Goal: Complete application form

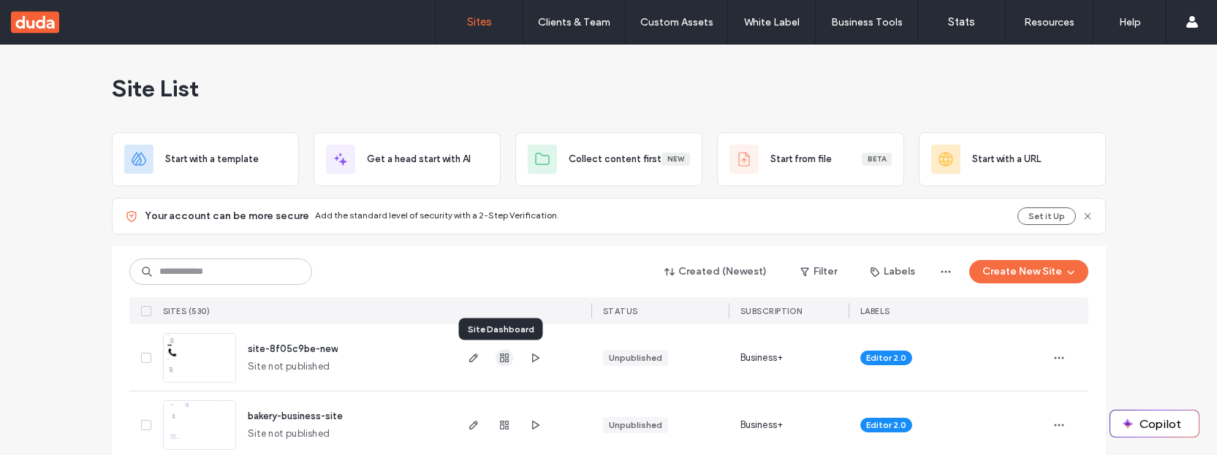
click at [502, 362] on use "button" at bounding box center [504, 358] width 9 height 9
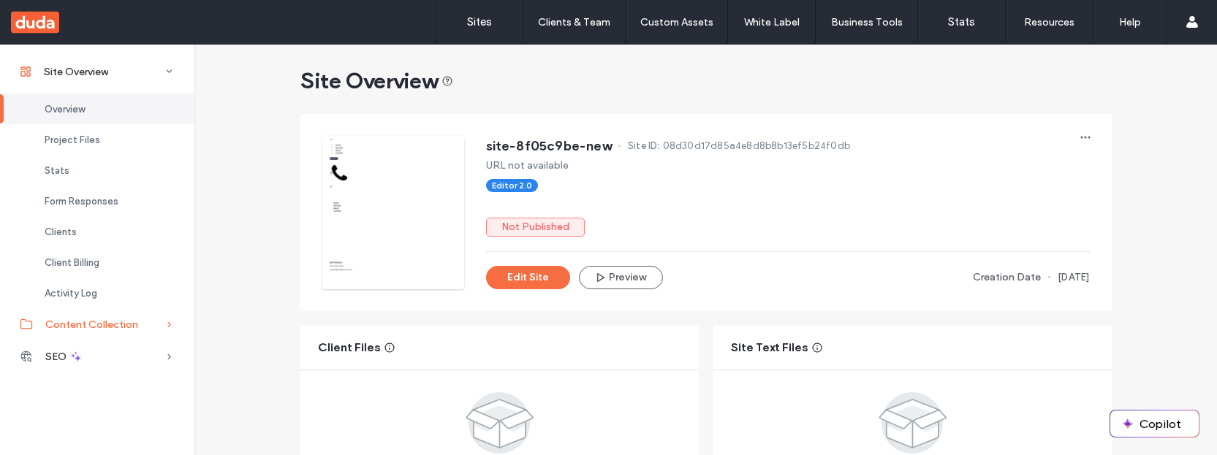
click at [106, 315] on div "Content Collection" at bounding box center [97, 324] width 194 height 32
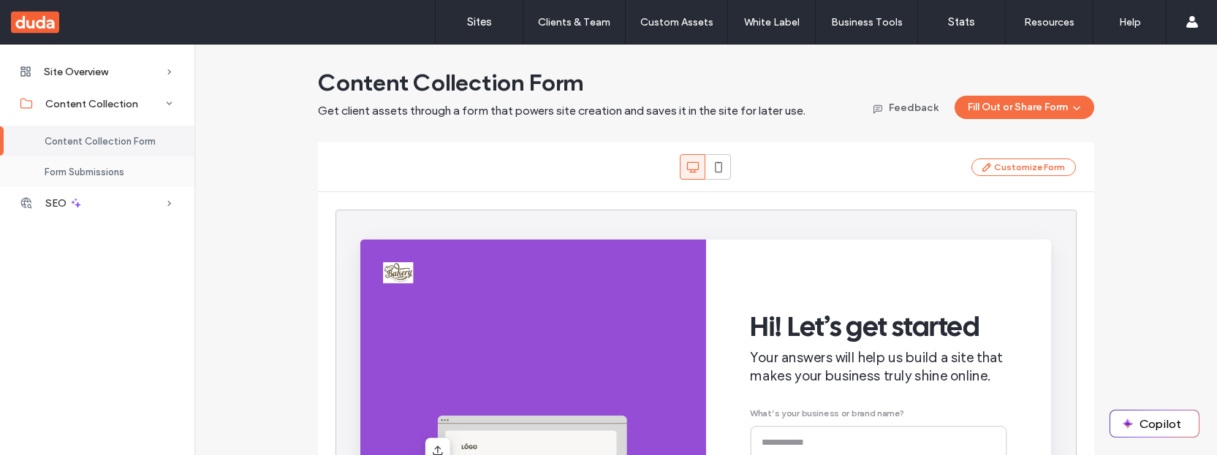
click at [87, 172] on span "Form Submissions" at bounding box center [85, 172] width 80 height 11
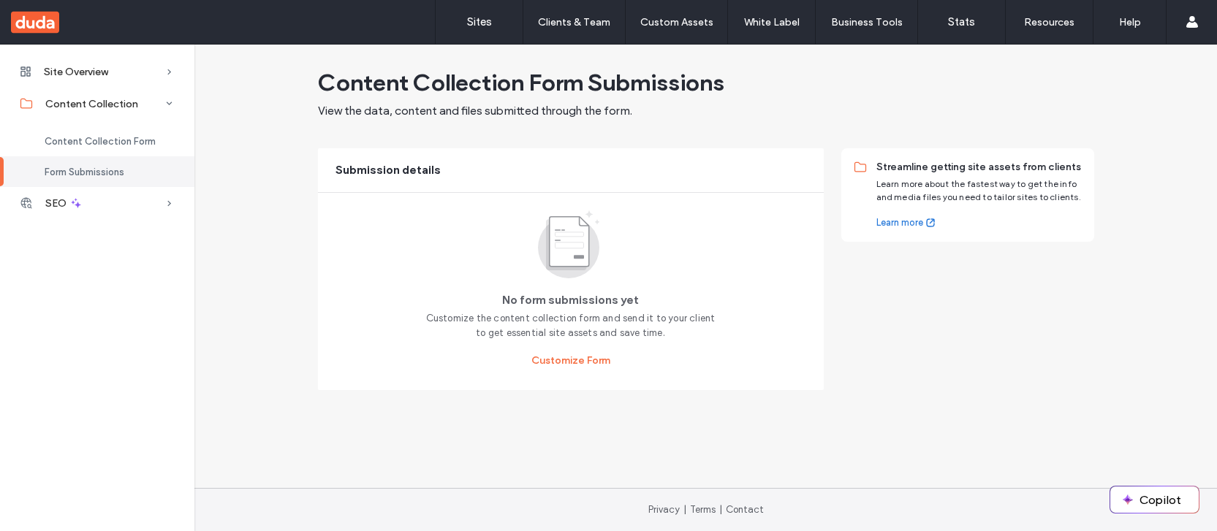
click at [560, 276] on use at bounding box center [568, 244] width 61 height 68
click at [586, 361] on button "Customize Form" at bounding box center [570, 360] width 105 height 23
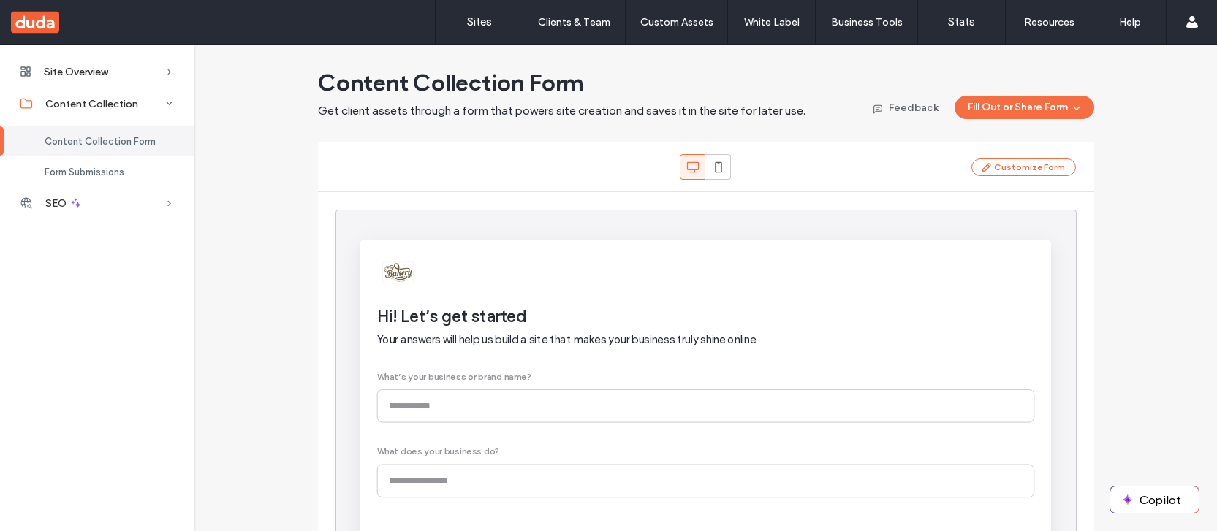
click at [1028, 94] on div "Content Collection Form Get client assets through a form that powers site creat…" at bounding box center [706, 93] width 776 height 51
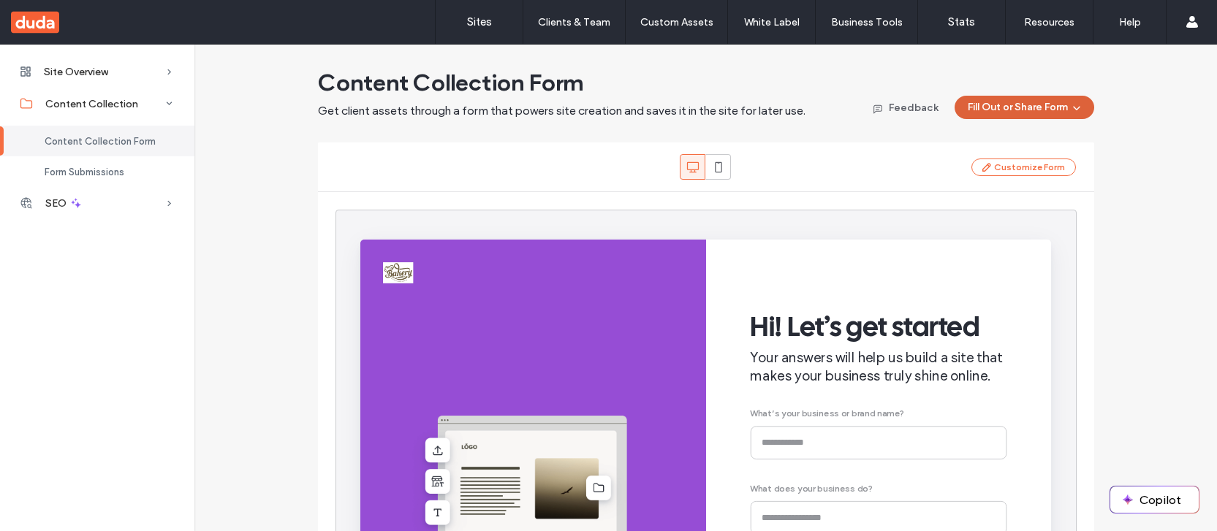
click at [1030, 99] on button "Fill Out or Share Form" at bounding box center [1024, 107] width 140 height 23
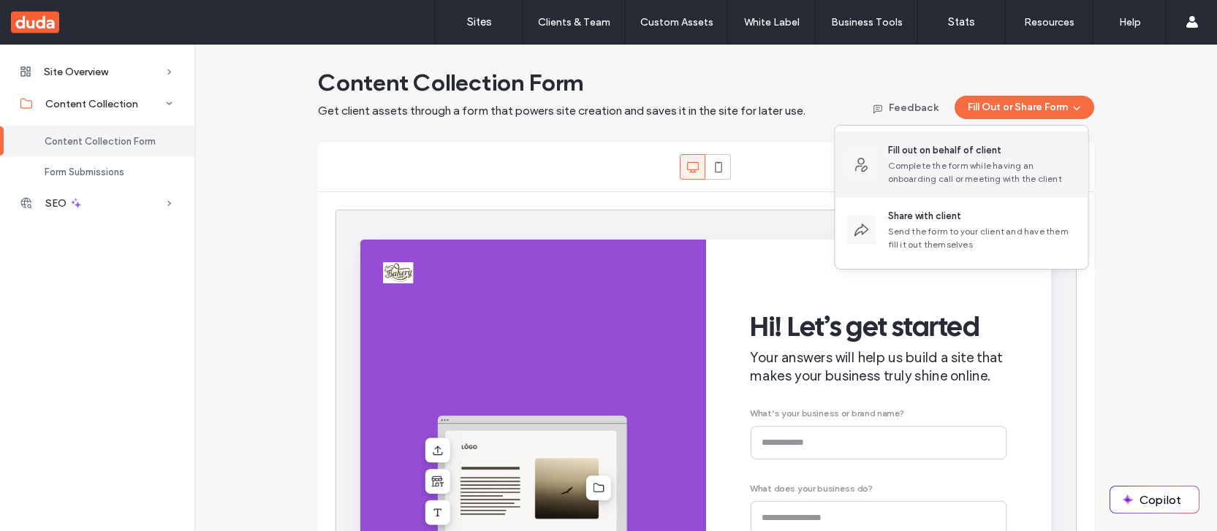
click at [1020, 153] on div "Fill out on behalf of client" at bounding box center [982, 150] width 189 height 15
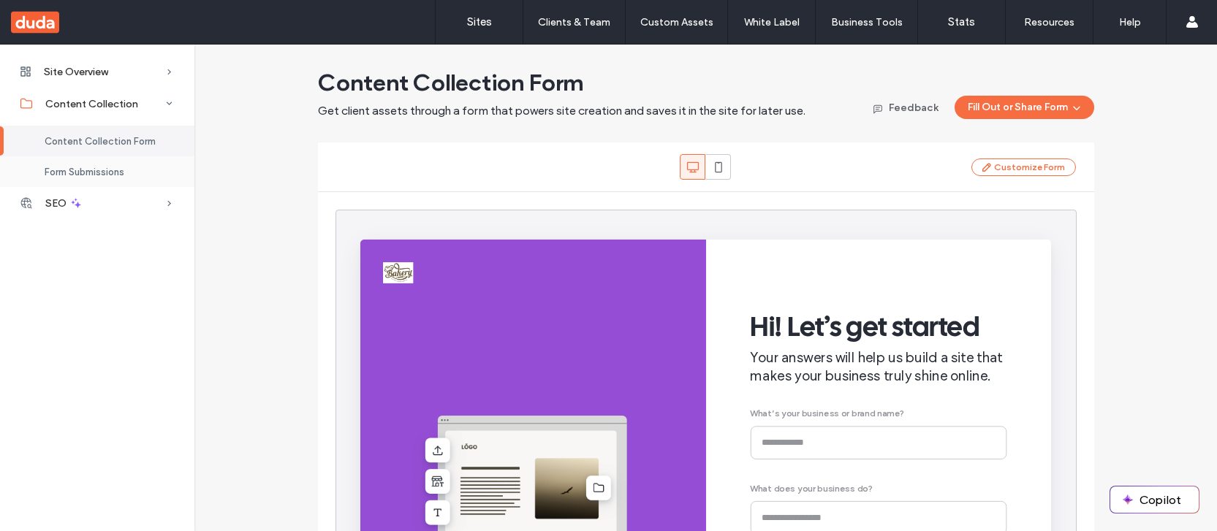
click at [115, 174] on span "Form Submissions" at bounding box center [85, 172] width 80 height 11
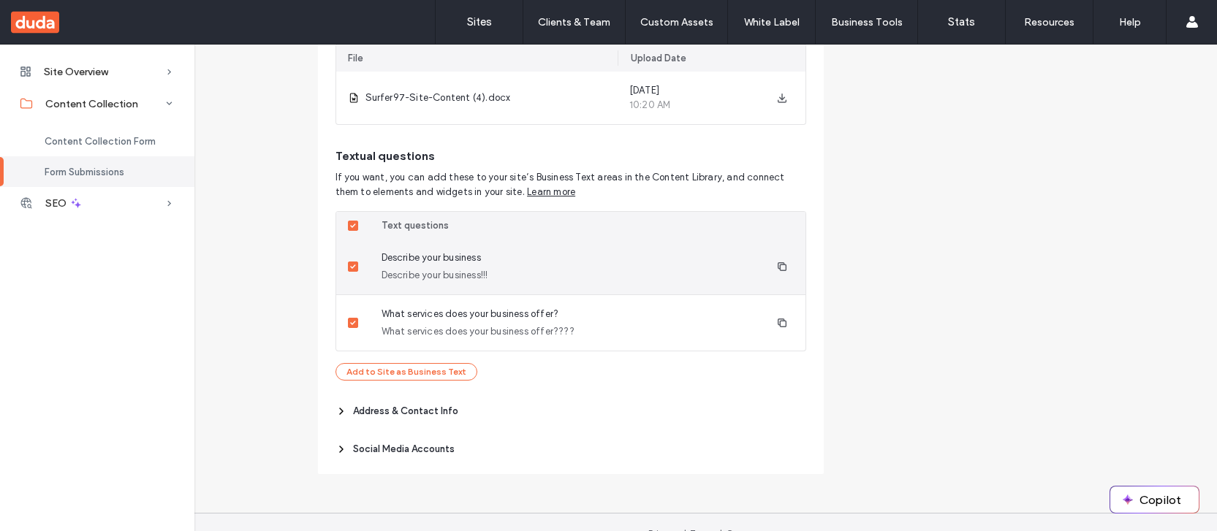
scroll to position [342, 0]
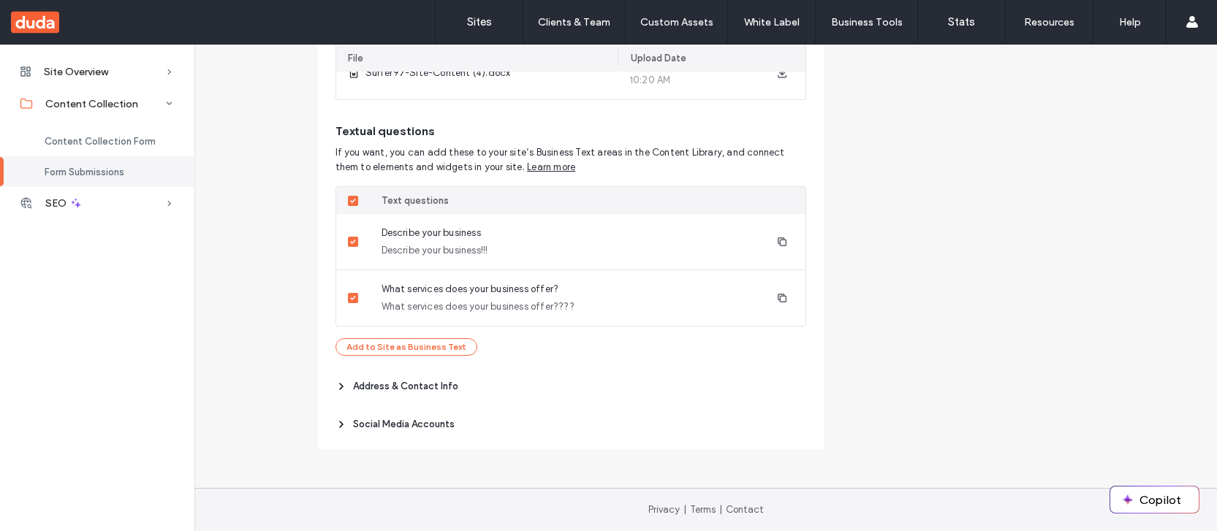
click at [435, 384] on span "Address & Contact Info" at bounding box center [405, 386] width 105 height 15
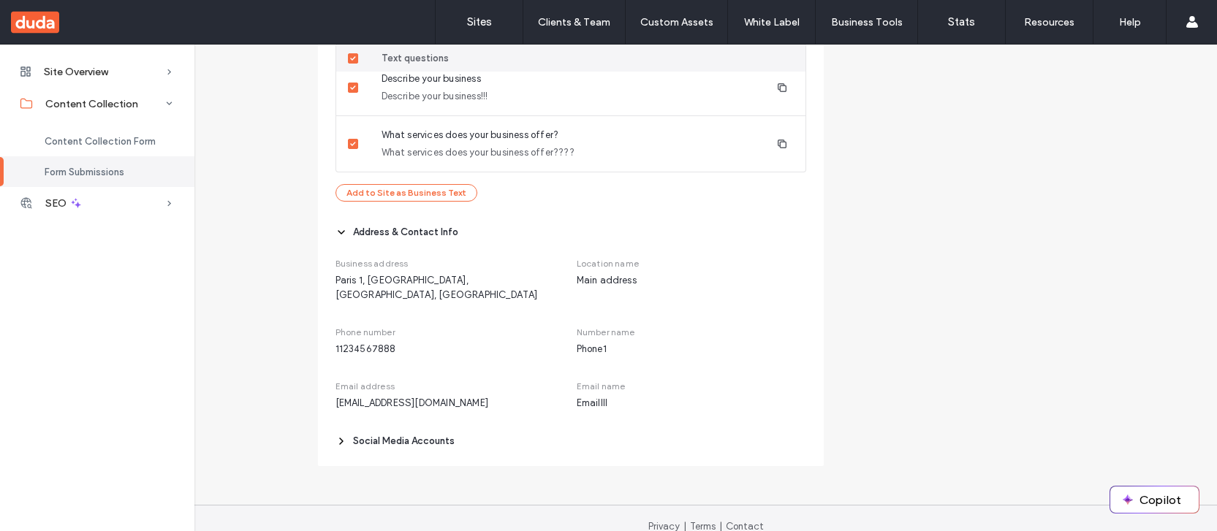
scroll to position [498, 0]
click at [421, 432] on span "Social Media Accounts" at bounding box center [404, 439] width 102 height 15
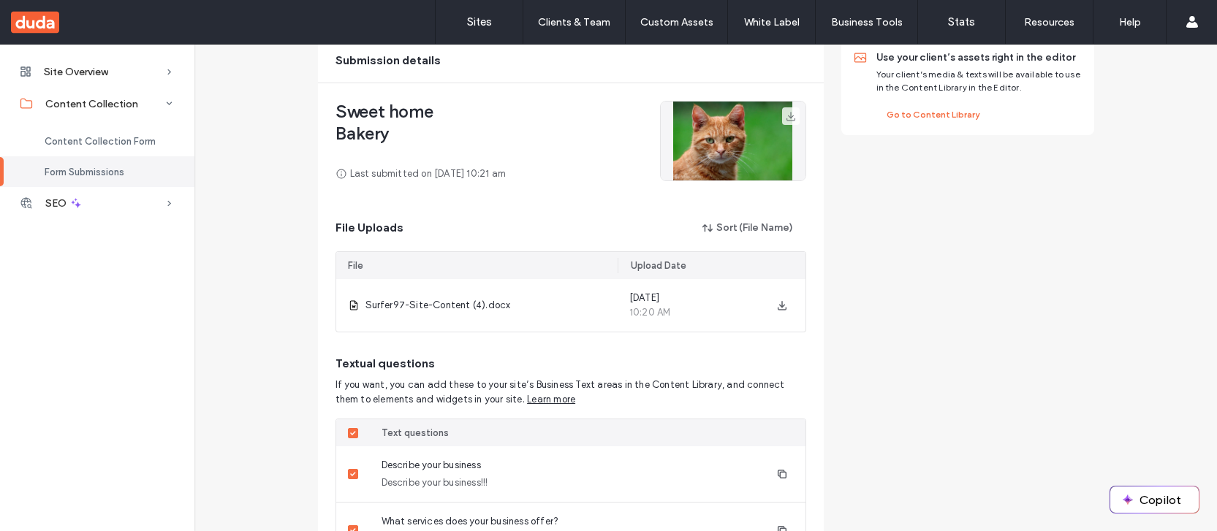
scroll to position [0, 0]
